Goal: Information Seeking & Learning: Learn about a topic

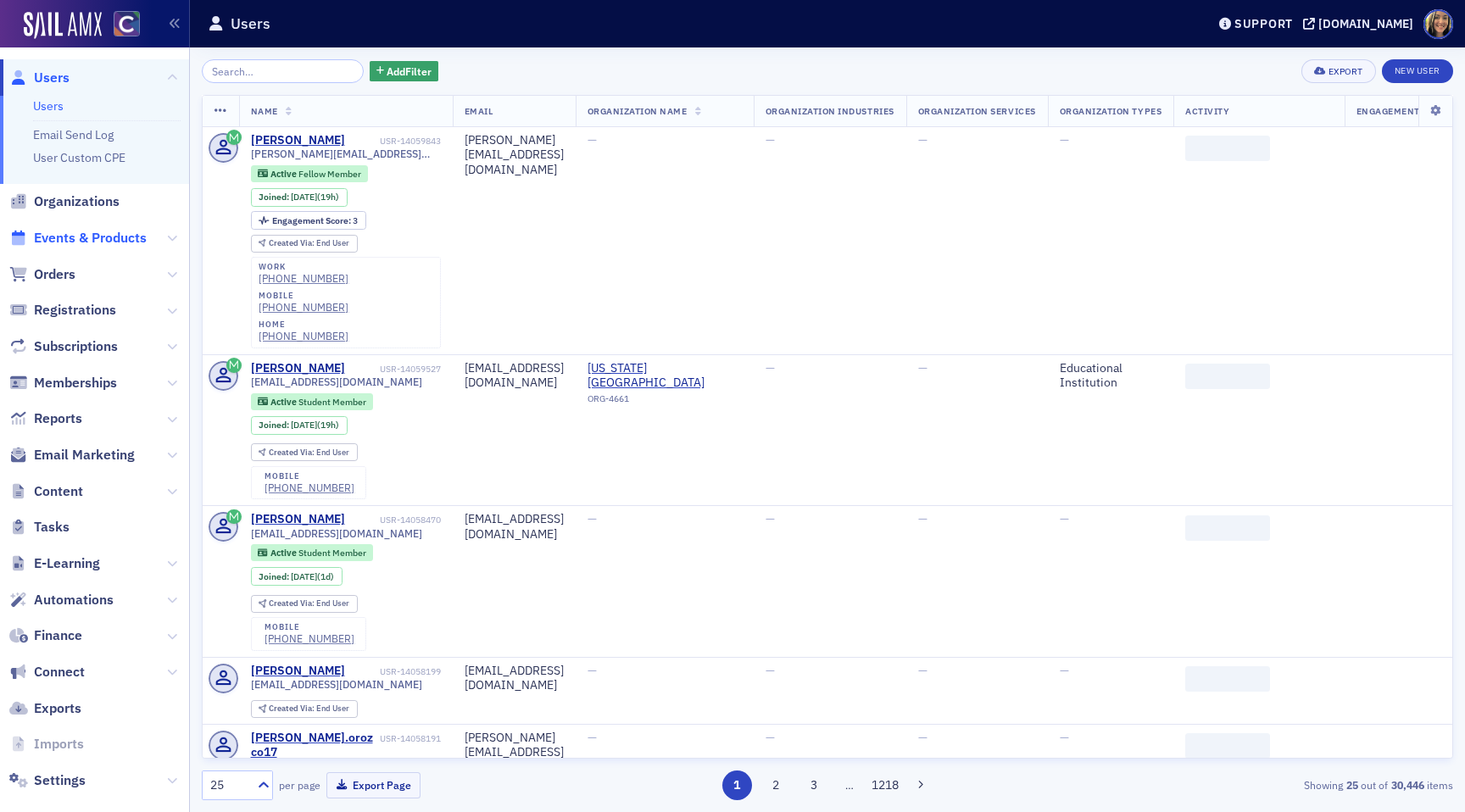
click at [71, 237] on span "Events & Products" at bounding box center [90, 238] width 113 height 18
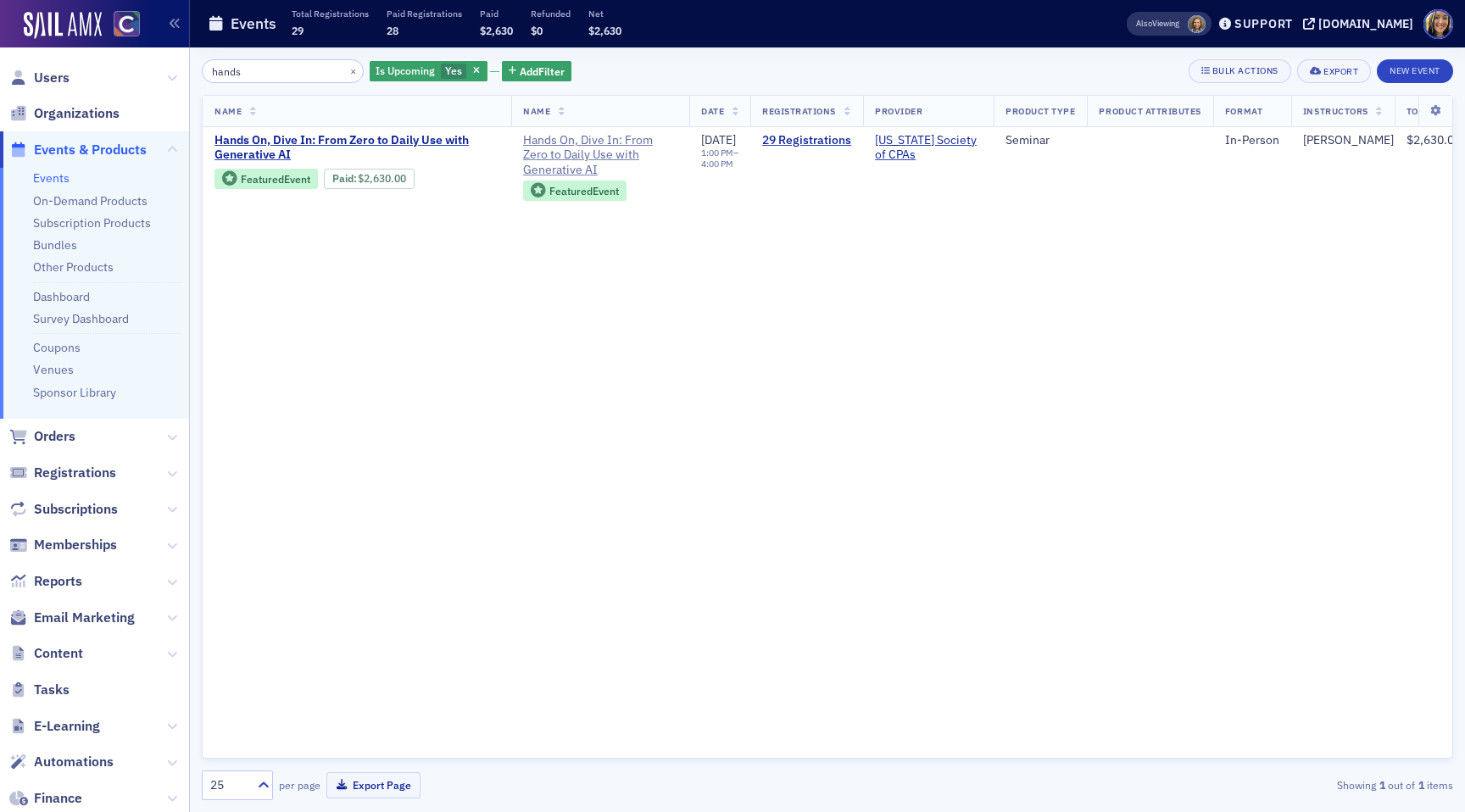
type input "hands"
click at [854, 123] on th "Registrations" at bounding box center [806, 111] width 113 height 31
click at [862, 102] on th "Registrations" at bounding box center [806, 111] width 113 height 31
click at [837, 150] on td "29 Registrations" at bounding box center [806, 176] width 113 height 100
click at [837, 131] on td "29 Registrations" at bounding box center [806, 176] width 113 height 100
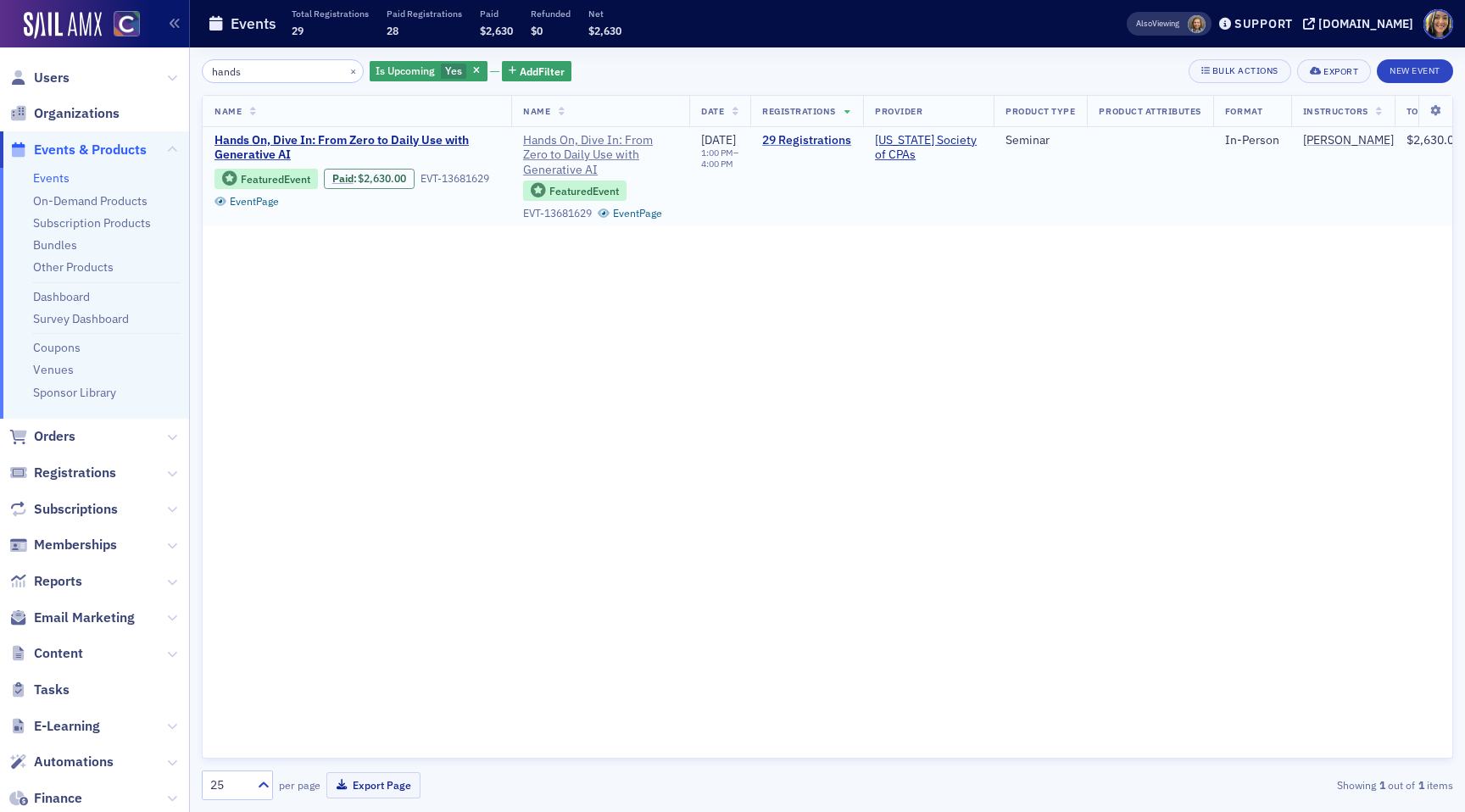
click at [837, 139] on link "29 Registrations" at bounding box center [806, 141] width 89 height 15
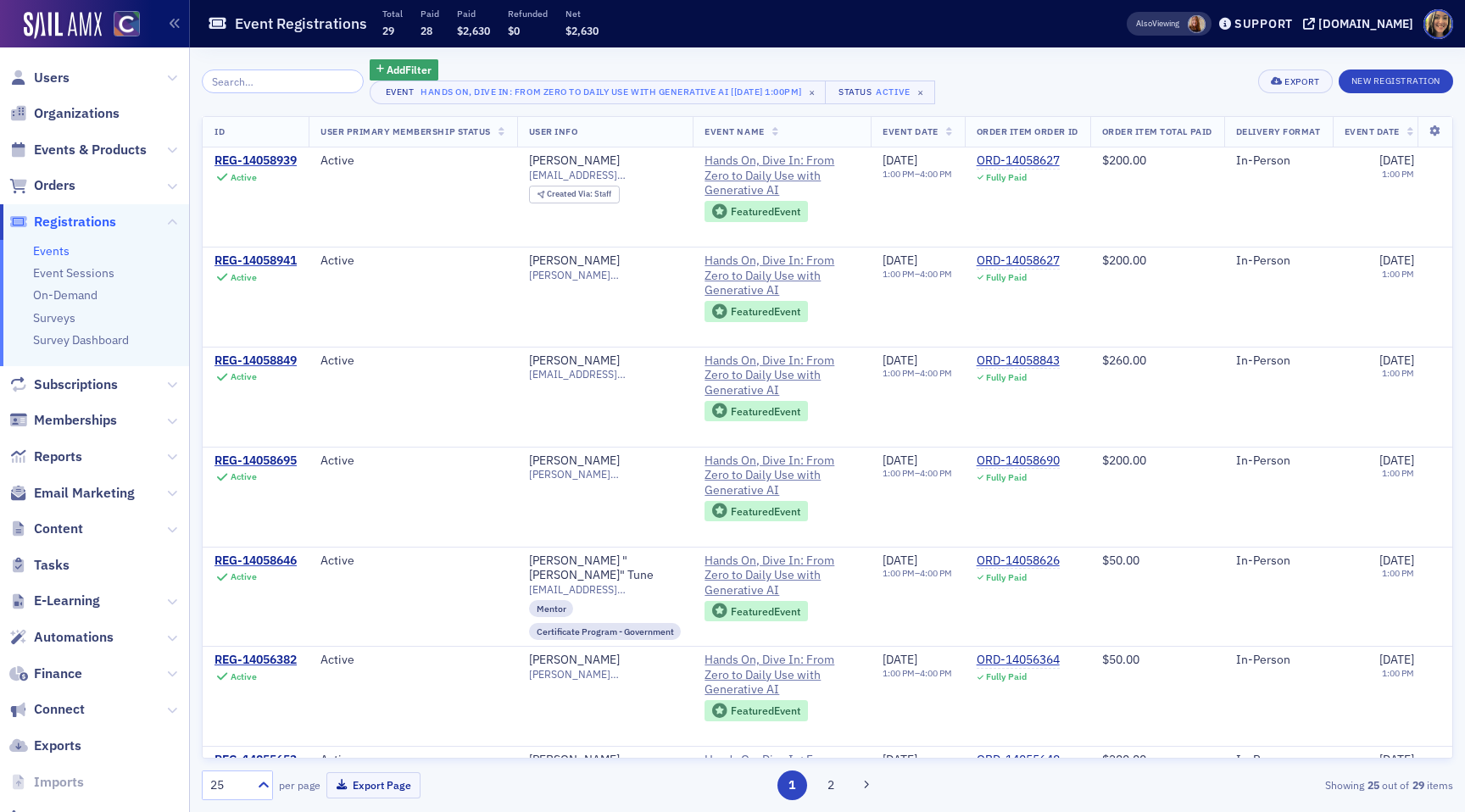
click at [63, 218] on span "Registrations" at bounding box center [74, 221] width 82 height 18
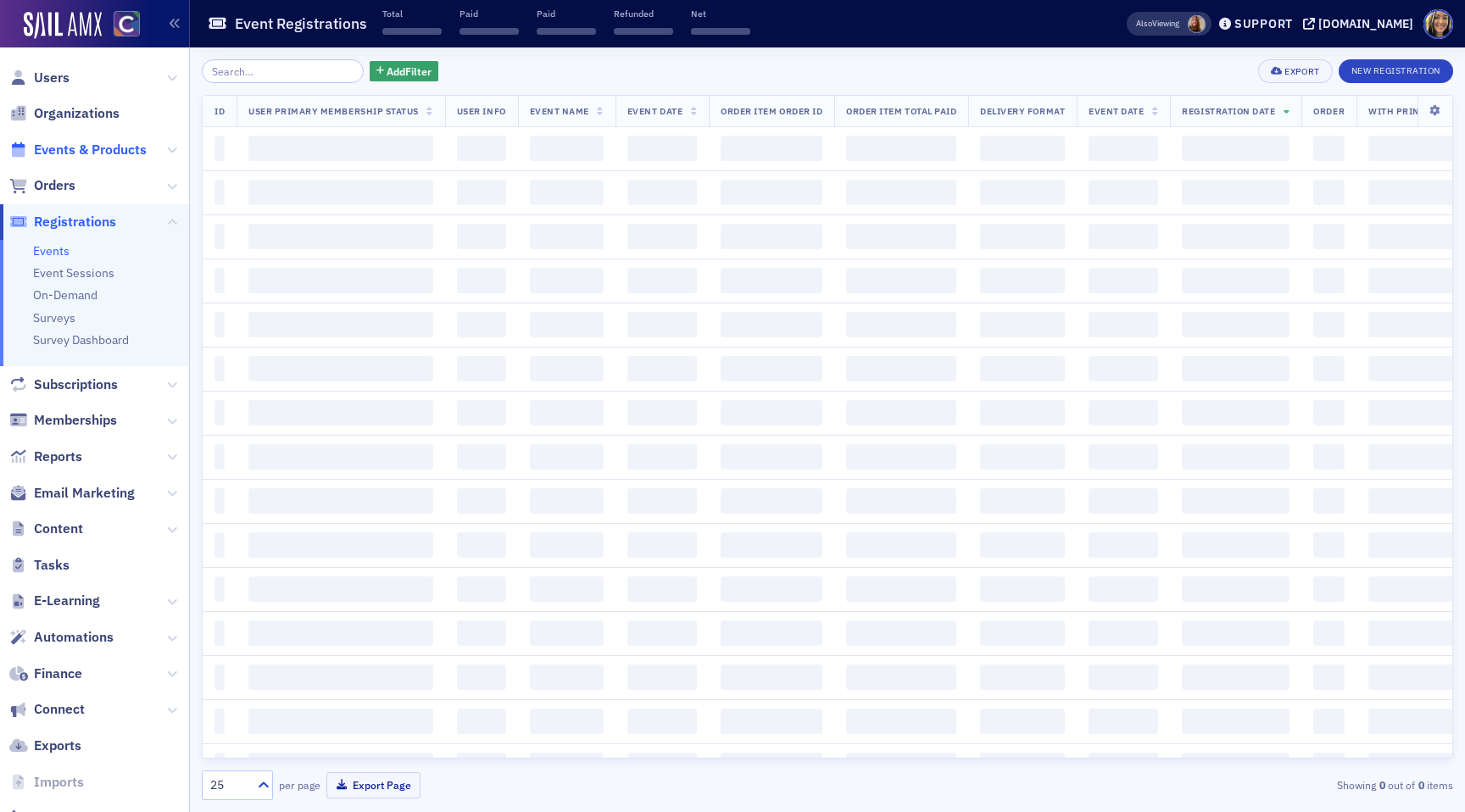
click at [67, 158] on span "Events & Products" at bounding box center [90, 149] width 113 height 18
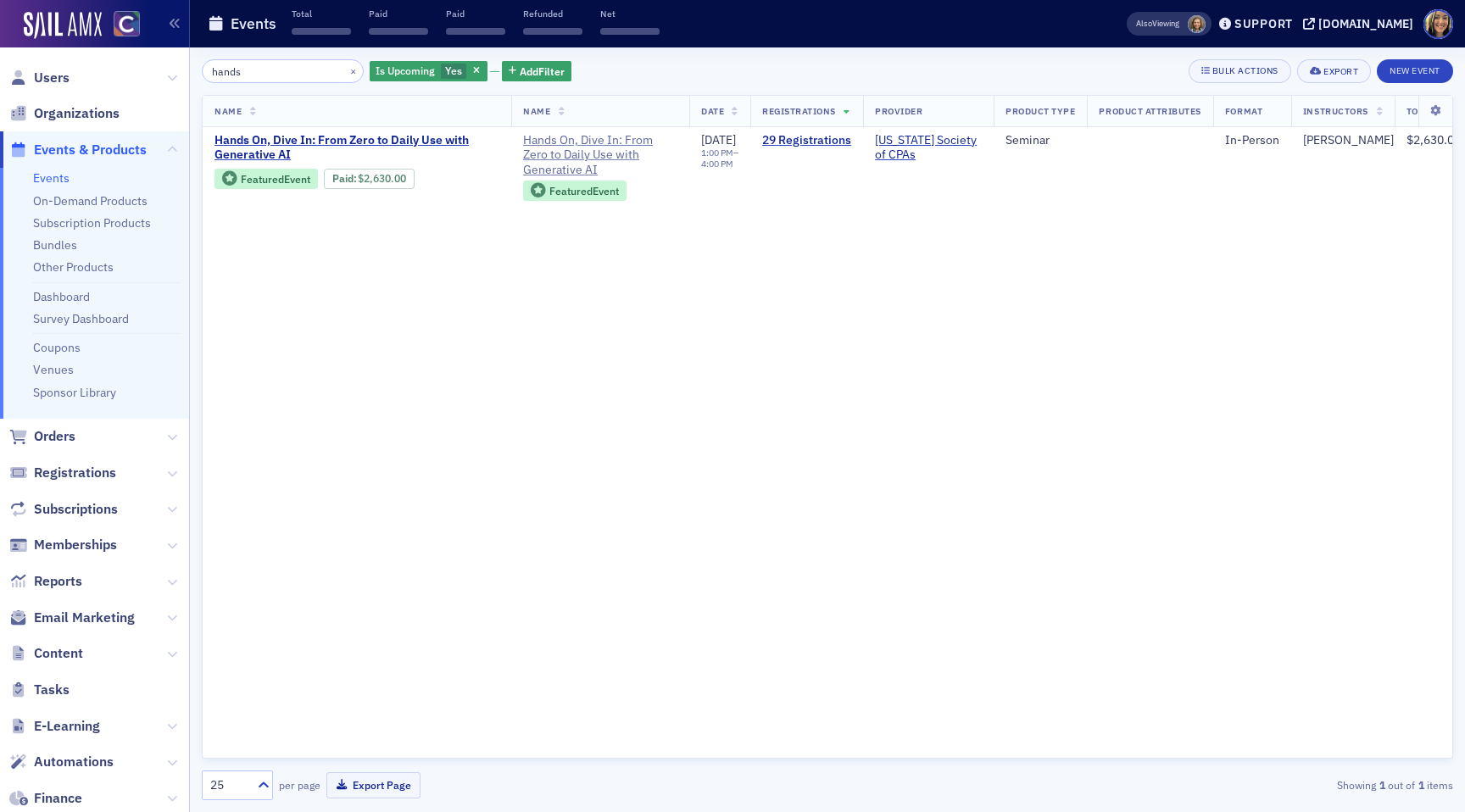
click at [244, 69] on input "hands" at bounding box center [282, 71] width 161 height 24
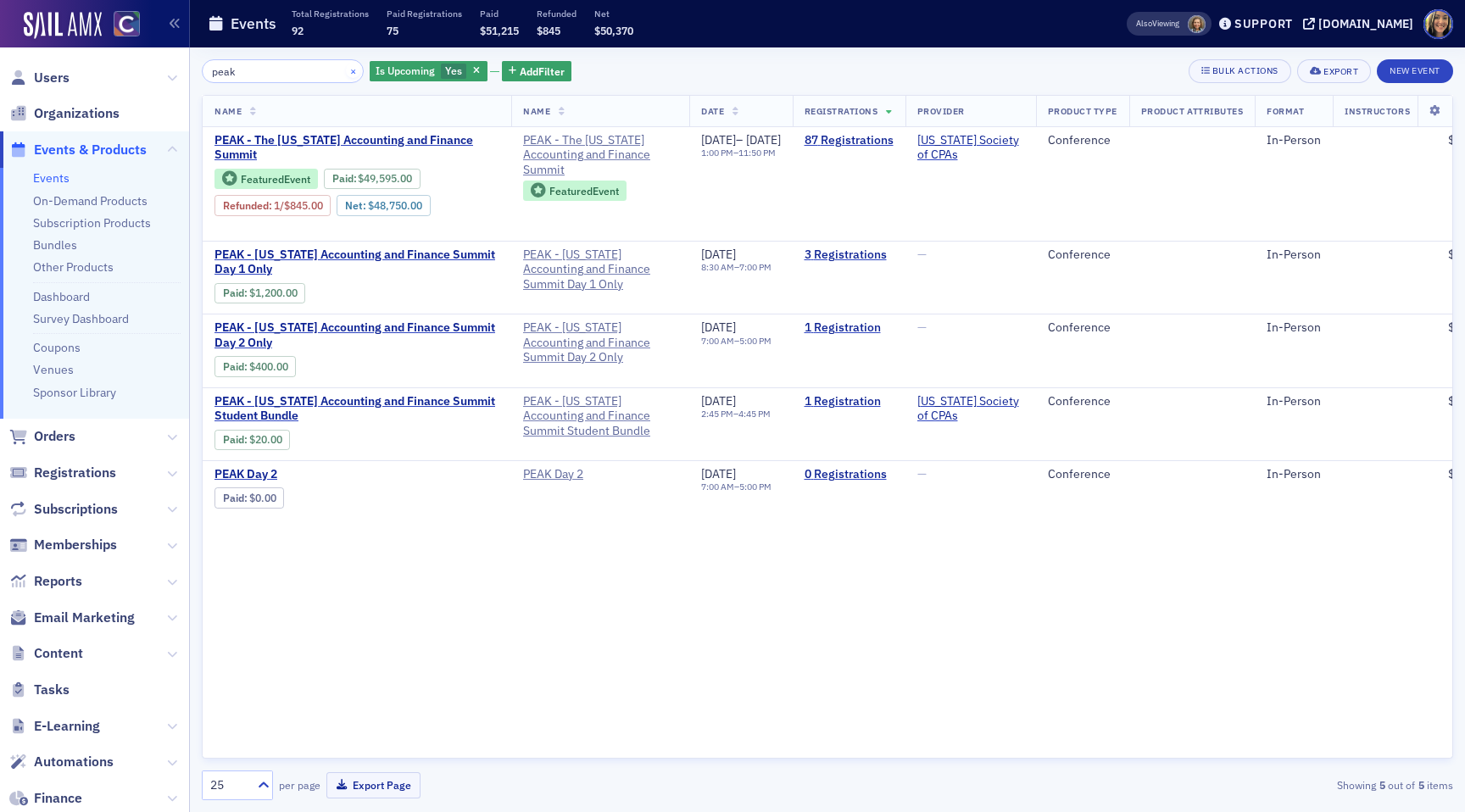
type input "peak"
click at [346, 71] on button "×" at bounding box center [354, 71] width 15 height 15
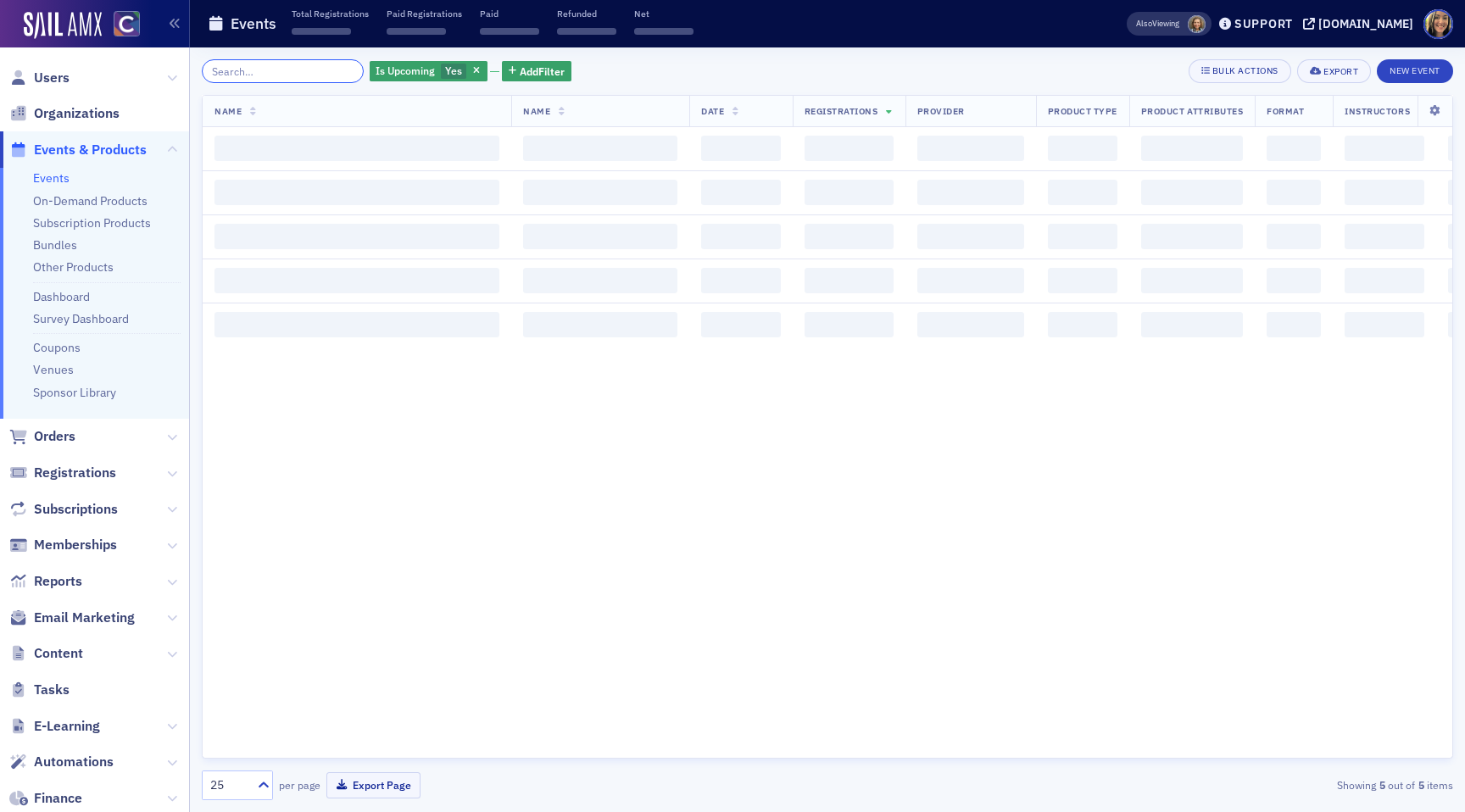
click at [266, 71] on input "search" at bounding box center [282, 71] width 161 height 24
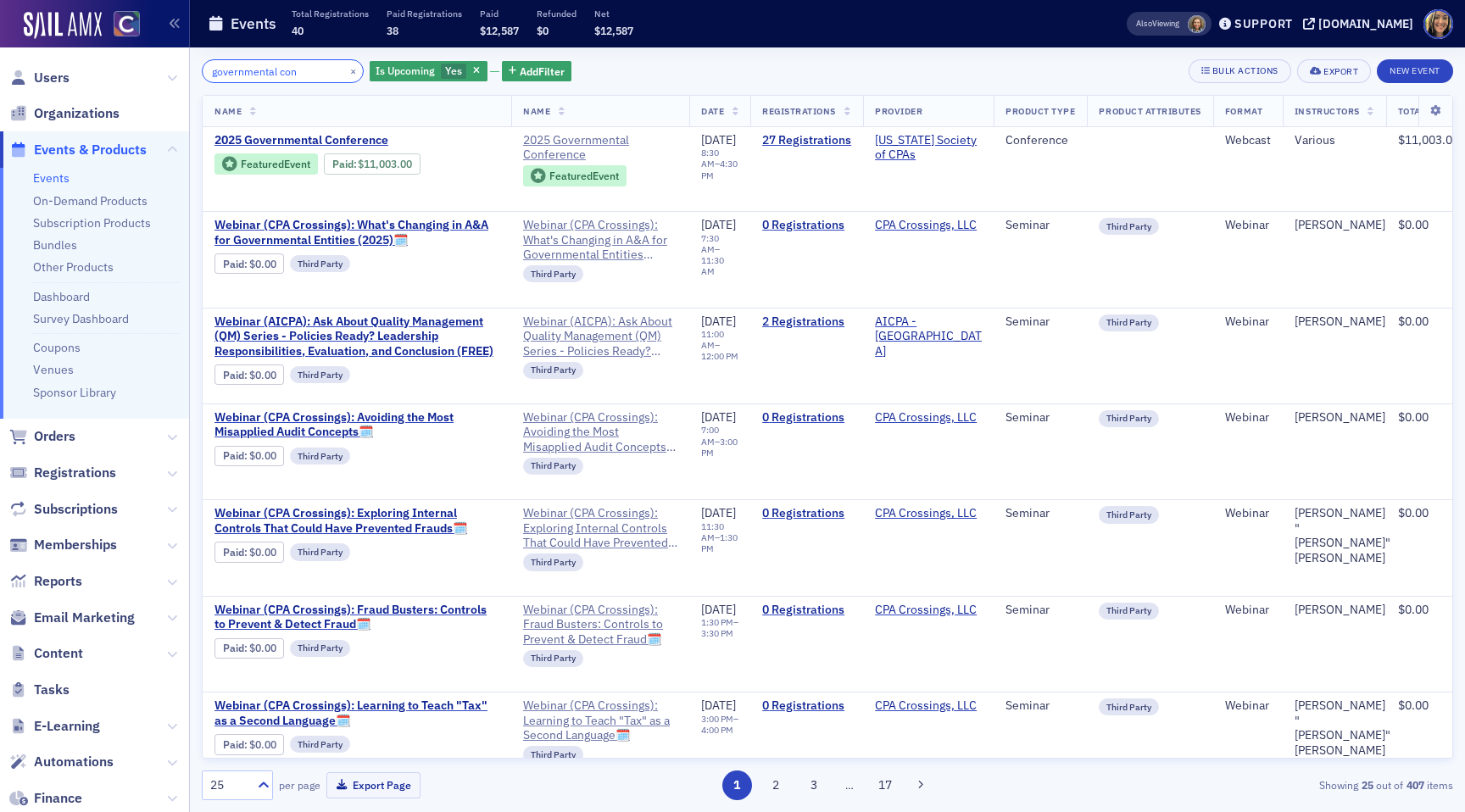
type input "governmental con"
